Goal: Task Accomplishment & Management: Manage account settings

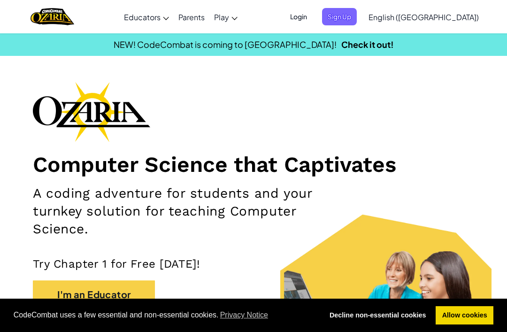
click at [357, 15] on span "Sign Up" at bounding box center [339, 16] width 35 height 17
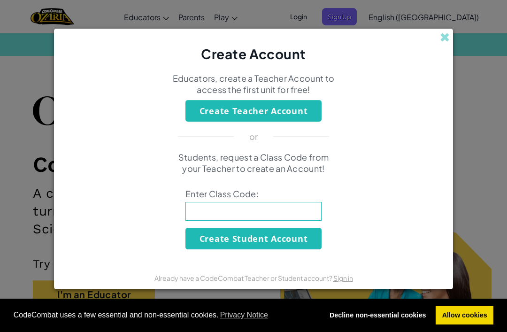
click at [431, 33] on div "Create Account" at bounding box center [253, 46] width 399 height 35
click at [440, 29] on div "Create Account" at bounding box center [253, 46] width 399 height 35
click at [435, 34] on div "Create Account" at bounding box center [253, 46] width 399 height 35
click at [441, 32] on span at bounding box center [445, 37] width 10 height 10
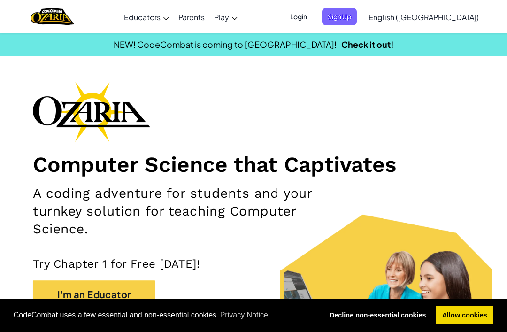
click at [313, 16] on span "Login" at bounding box center [299, 16] width 28 height 17
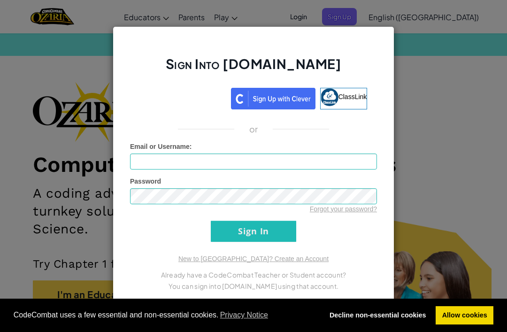
click at [286, 147] on div "Email or Username :" at bounding box center [253, 156] width 247 height 28
click at [283, 156] on input "Email or Username :" at bounding box center [253, 162] width 247 height 16
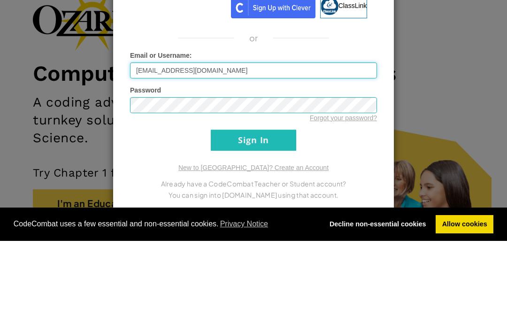
type input "[EMAIL_ADDRESS][DOMAIN_NAME]"
click at [269, 142] on form "Email or Username : [EMAIL_ADDRESS][DOMAIN_NAME] Password Forgot your password?…" at bounding box center [253, 192] width 247 height 100
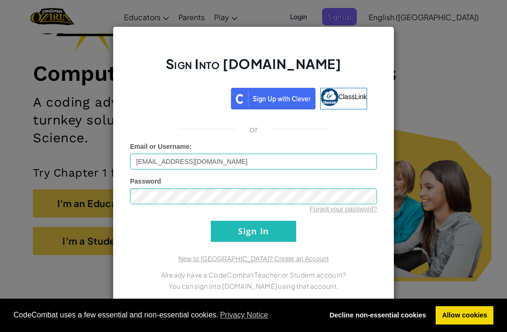
click at [269, 132] on div "or" at bounding box center [253, 128] width 261 height 11
click at [262, 235] on input "Sign In" at bounding box center [253, 231] width 85 height 21
click at [285, 233] on input "Sign In" at bounding box center [253, 231] width 85 height 21
